Goal: Navigation & Orientation: Find specific page/section

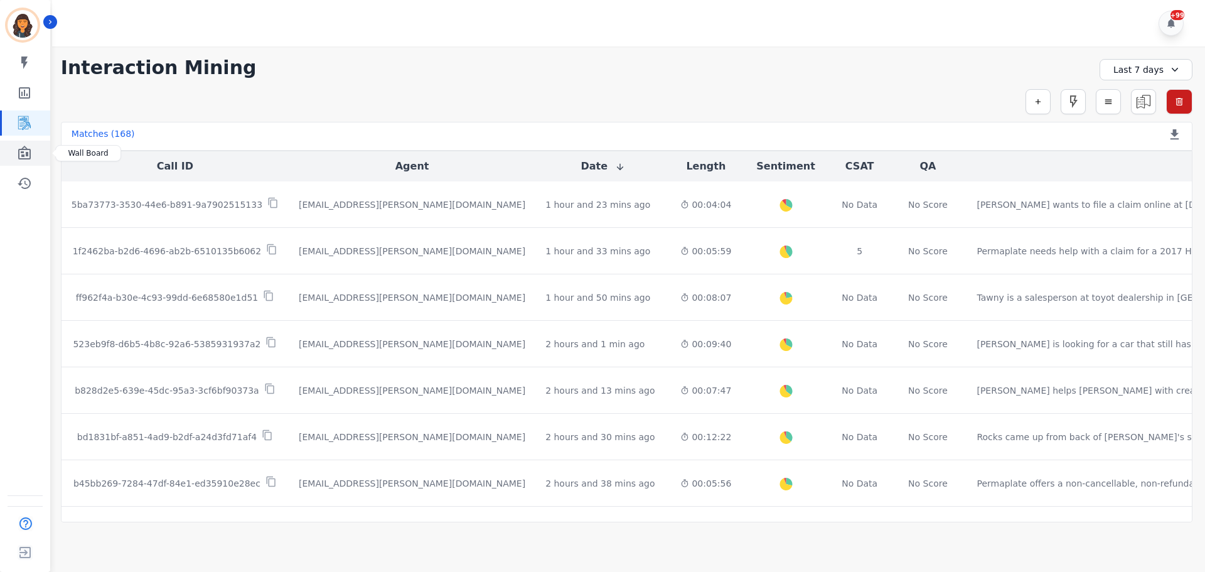
click at [19, 156] on icon "Sidebar" at bounding box center [24, 153] width 13 height 14
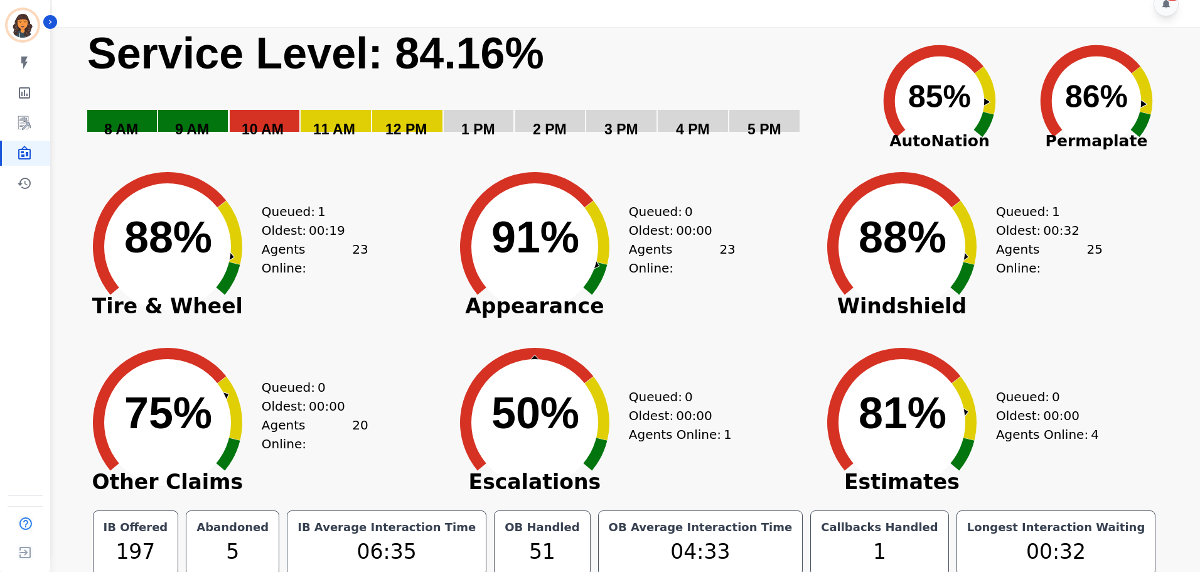
scroll to position [28, 0]
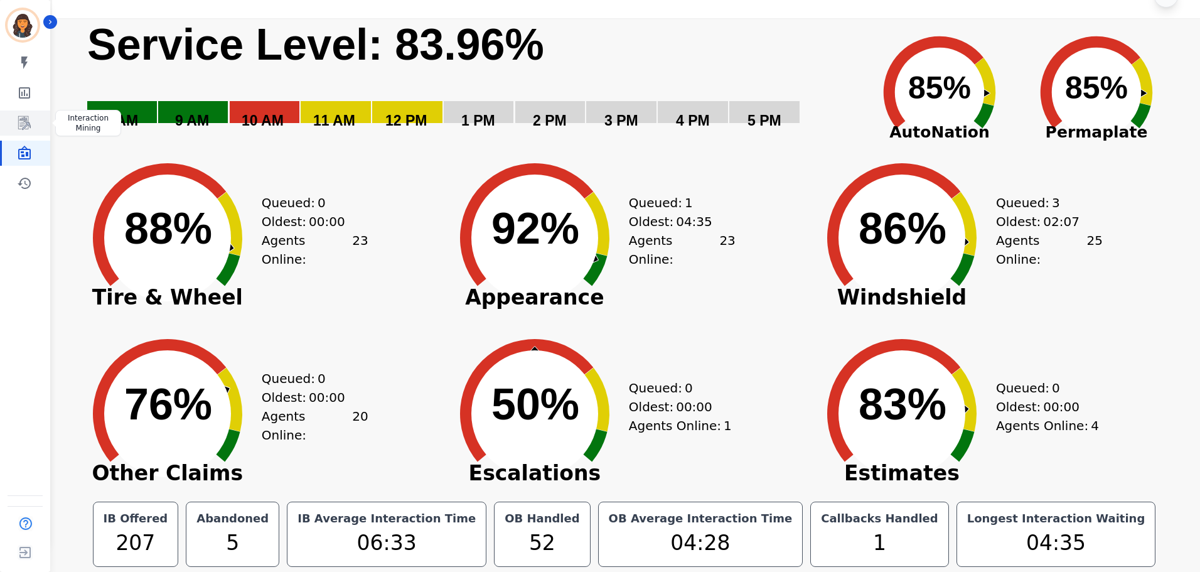
click at [16, 121] on link "Sidebar" at bounding box center [26, 122] width 48 height 25
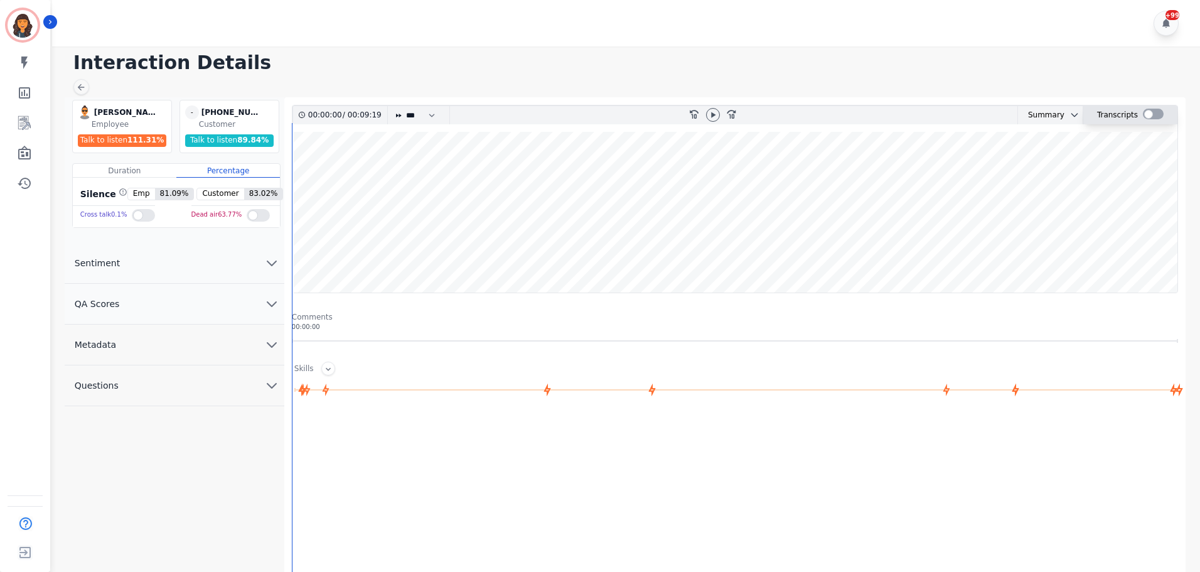
click at [1156, 114] on div at bounding box center [1153, 114] width 21 height 11
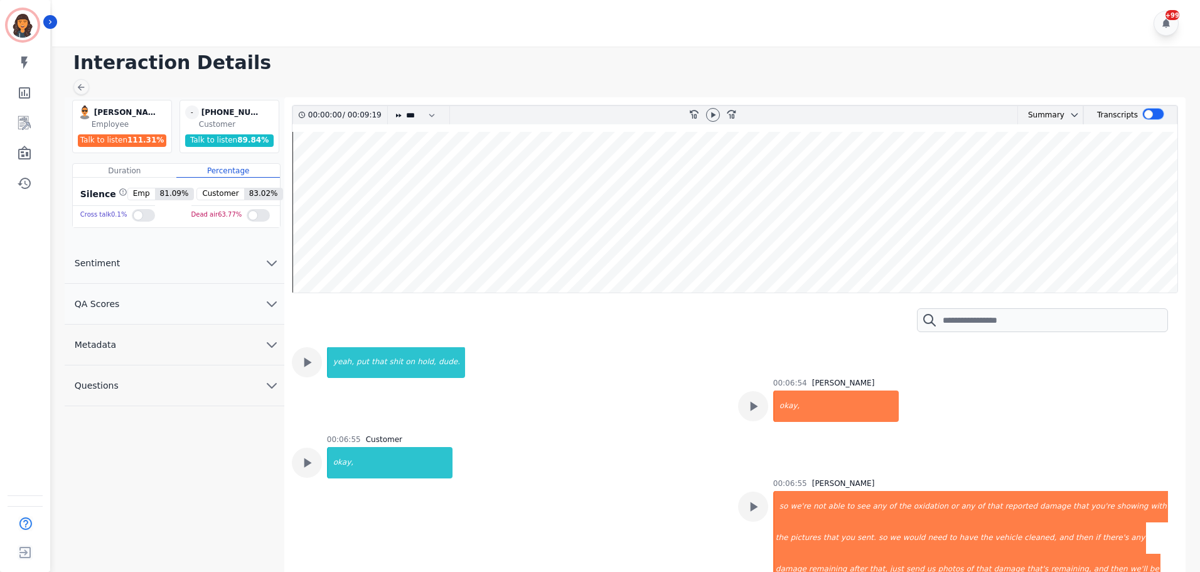
scroll to position [2824, 0]
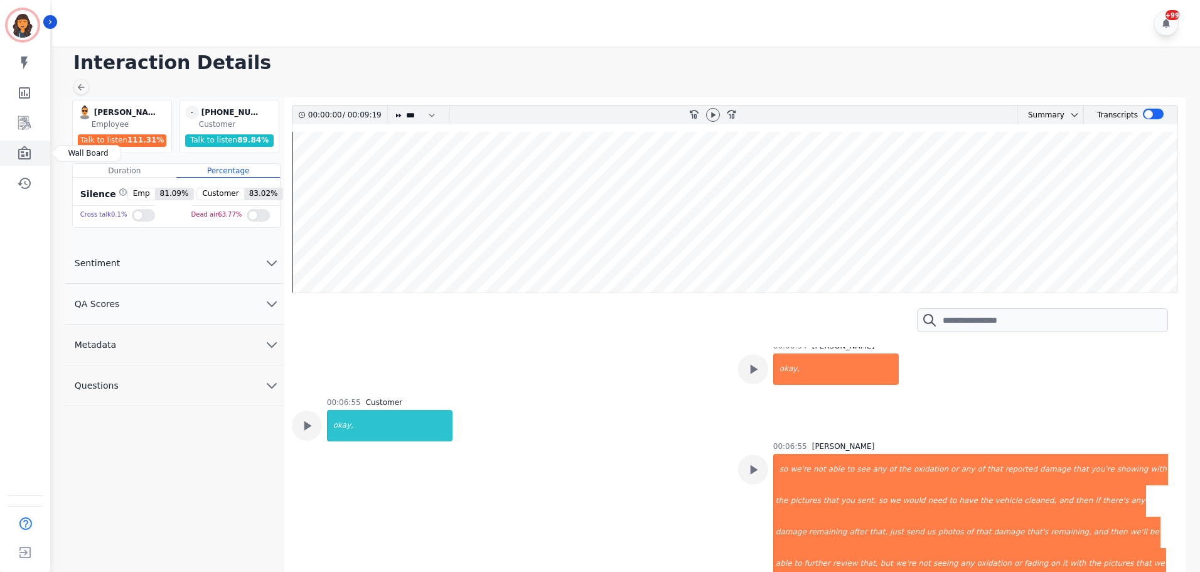
click at [21, 156] on icon "Sidebar" at bounding box center [24, 153] width 13 height 14
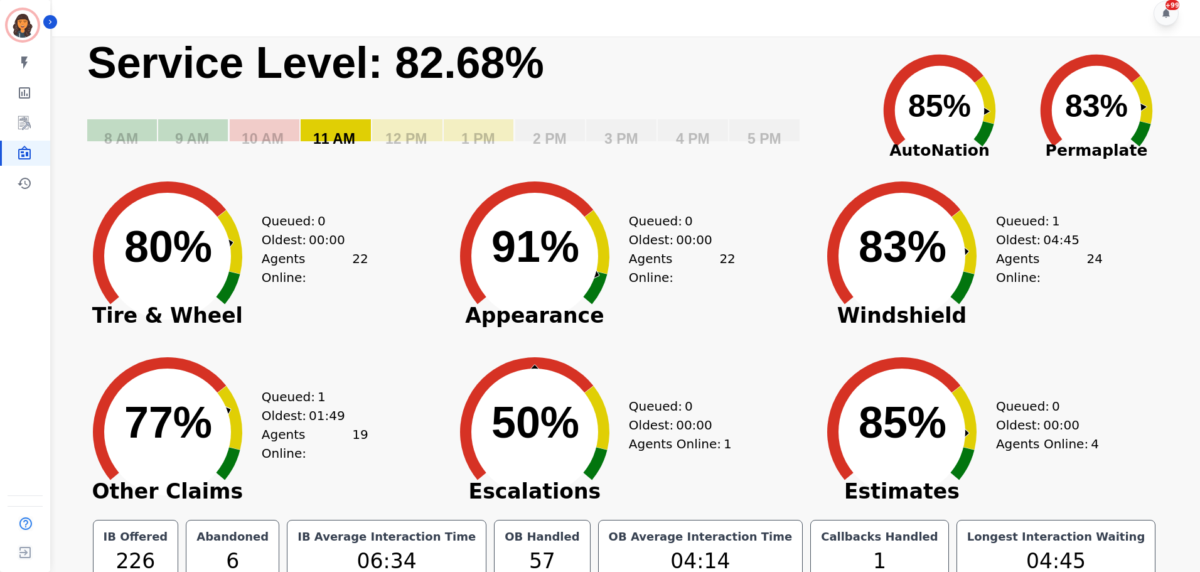
scroll to position [28, 0]
